Goal: Task Accomplishment & Management: Manage account settings

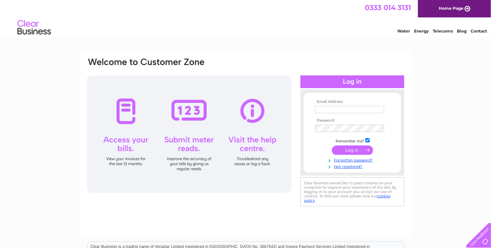
type input "[EMAIL_ADDRESS][DOMAIN_NAME]"
click at [348, 148] on input "submit" at bounding box center [352, 149] width 41 height 9
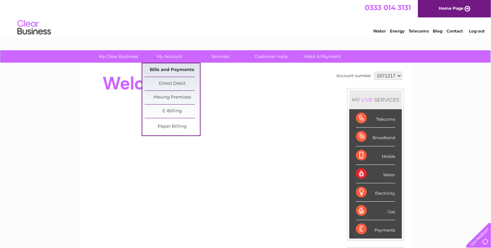
click at [171, 68] on link "Bills and Payments" at bounding box center [172, 69] width 55 height 13
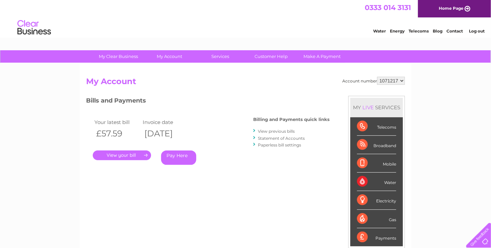
click at [121, 154] on link "." at bounding box center [122, 155] width 58 height 10
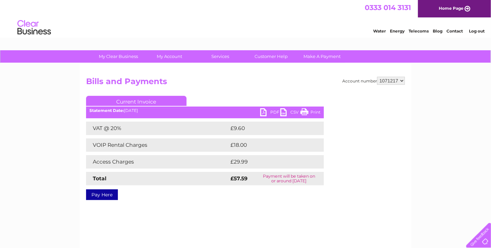
click at [271, 112] on link "PDF" at bounding box center [270, 113] width 20 height 10
